Goal: Task Accomplishment & Management: Manage account settings

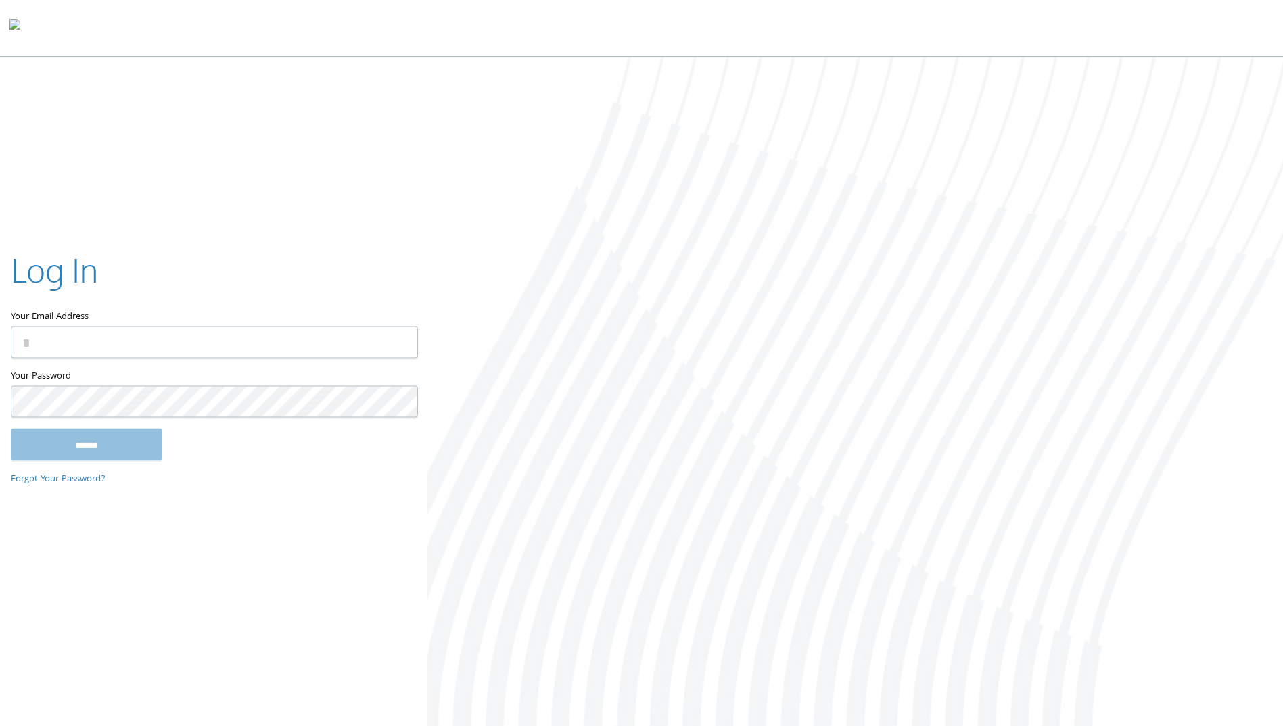
type input "**********"
click at [151, 444] on input "******" at bounding box center [87, 445] width 152 height 32
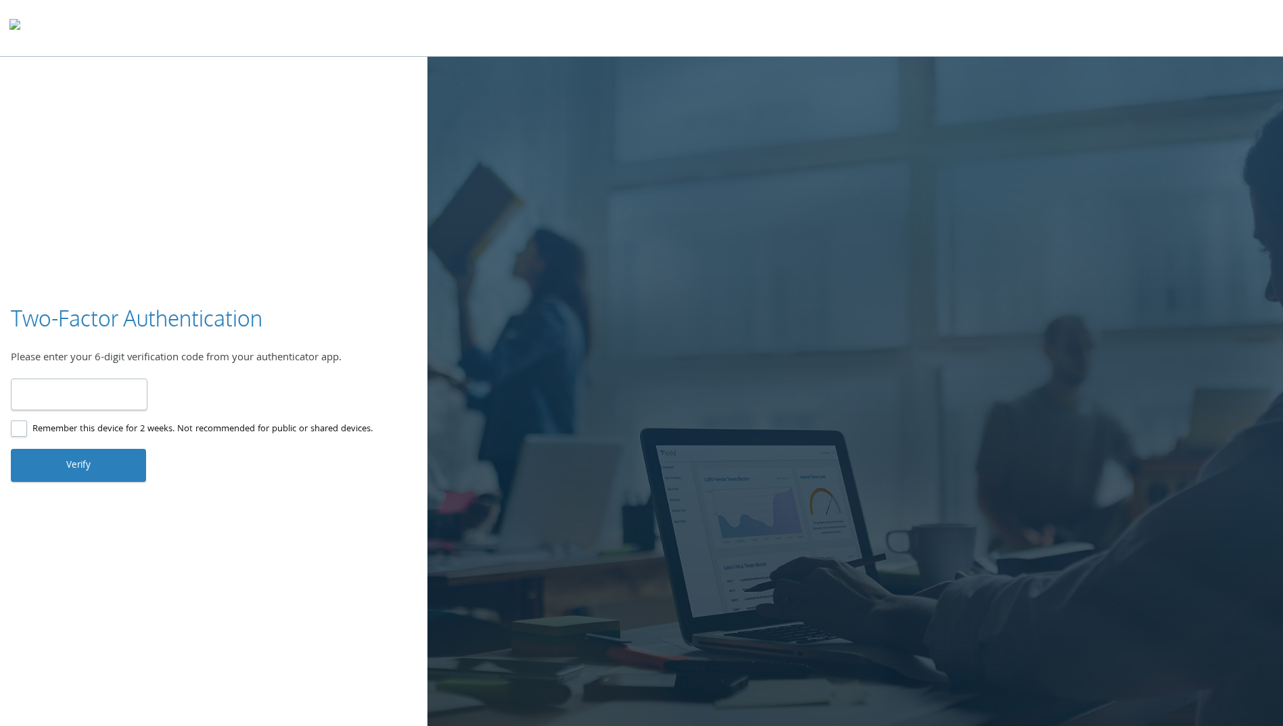
type input "******"
